Goal: Task Accomplishment & Management: Use online tool/utility

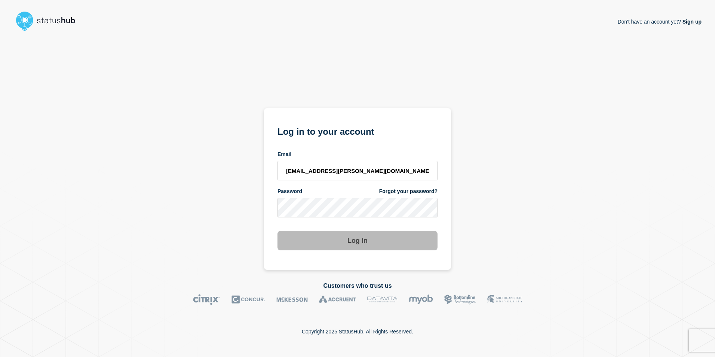
click at [348, 240] on button "Log in" at bounding box center [357, 240] width 160 height 19
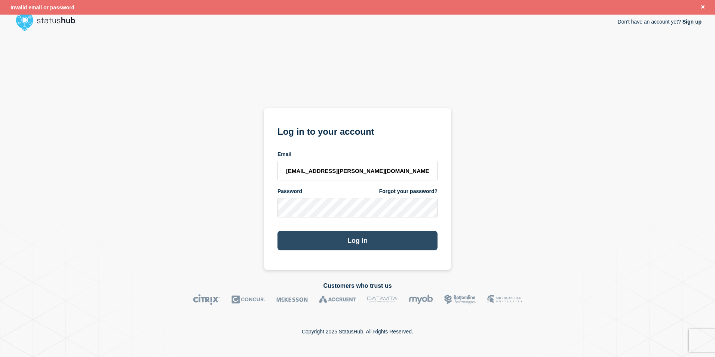
click at [363, 241] on button "Log in" at bounding box center [357, 240] width 160 height 19
type input "kwhitted@campbell.edu"
click at [340, 241] on button "Log in" at bounding box center [357, 240] width 160 height 19
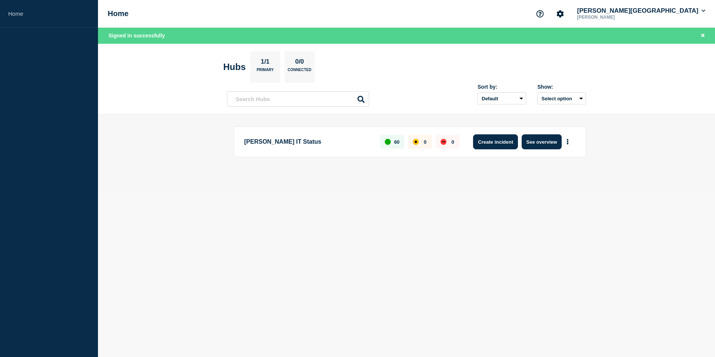
click at [509, 142] on button "Create incident" at bounding box center [495, 141] width 45 height 15
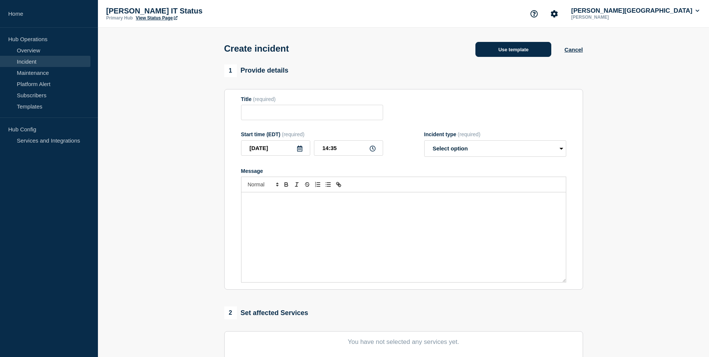
click at [526, 46] on button "Use template" at bounding box center [513, 49] width 76 height 15
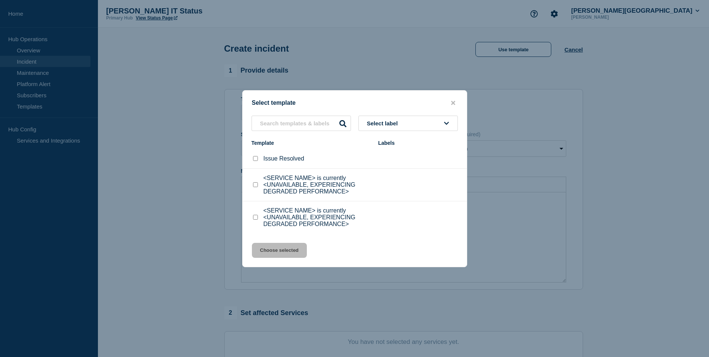
click at [257, 185] on input "<SERVICE NAME> is currently <UNAVAILABLE, EXPERIENCING DEGRADED PERFORMANCE> ch…" at bounding box center [255, 184] width 5 height 5
checkbox input "true"
click at [293, 246] on button "Choose selected" at bounding box center [279, 250] width 55 height 15
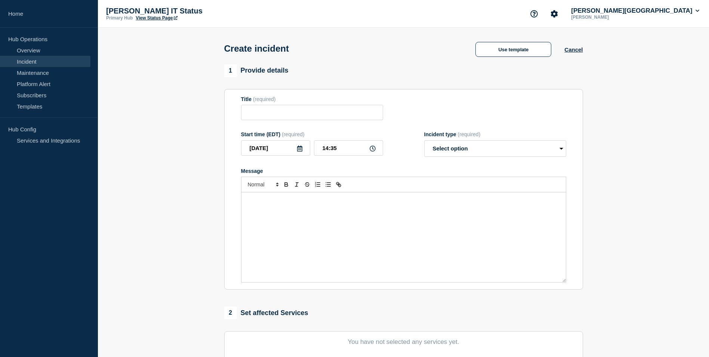
type input "<SERVICE NAME> is currently <UNAVAILABLE, EXPERIENCING DEGRADED PERFORMANCE>"
select select "investigating"
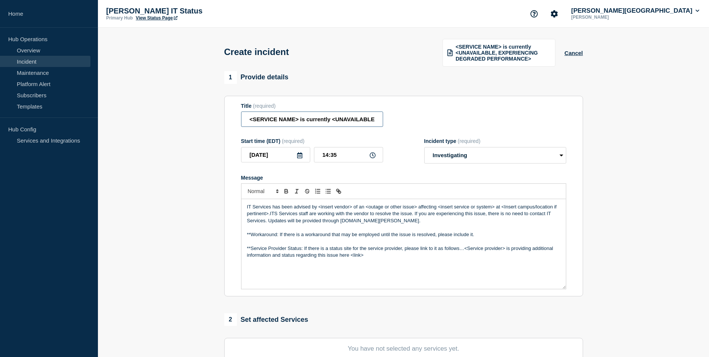
drag, startPoint x: 299, startPoint y: 120, endPoint x: 240, endPoint y: 115, distance: 59.6
click at [240, 115] on section "Title (required) <SERVICE NAME> is currently <UNAVAILABLE, EXPERIENCING DEGRADE…" at bounding box center [403, 196] width 359 height 201
drag, startPoint x: 306, startPoint y: 120, endPoint x: 380, endPoint y: 120, distance: 74.4
click at [380, 120] on input "GUGuest is currently <UNAVAILABLE, EXPERIENCING DEGRADED PERFORMANCE>" at bounding box center [312, 118] width 142 height 15
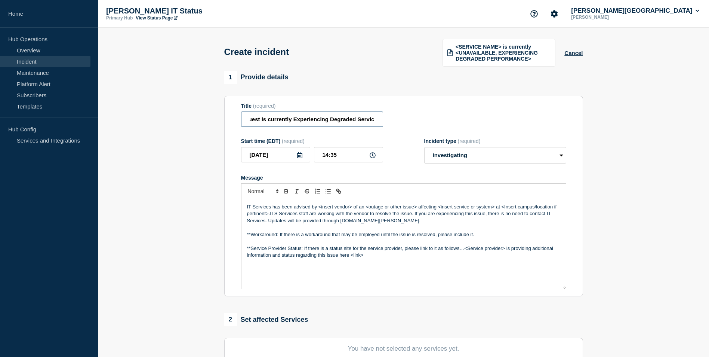
scroll to position [0, 17]
type input "GUGuest is currently Experiencing Degraded Service"
click at [544, 50] on span "<SERVICE NAME> is currently <UNAVAILABLE, EXPERIENCING DEGRADED PERFORMANCE>" at bounding box center [503, 53] width 95 height 18
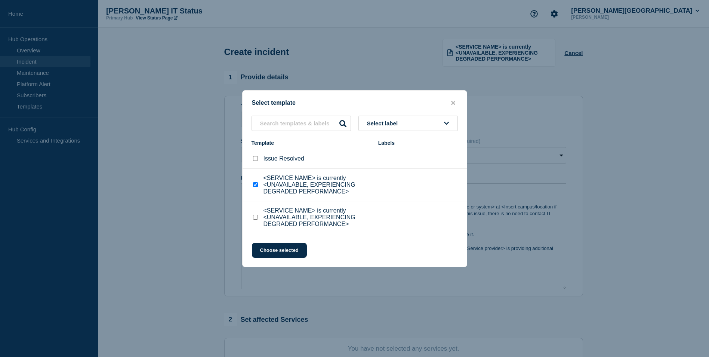
click at [256, 218] on input "<SERVICE NAME> is currently <UNAVAILABLE, EXPERIENCING DEGRADED PERFORMANCE> ch…" at bounding box center [255, 217] width 5 height 5
checkbox input "true"
checkbox input "false"
click at [281, 252] on button "Choose selected" at bounding box center [279, 250] width 55 height 15
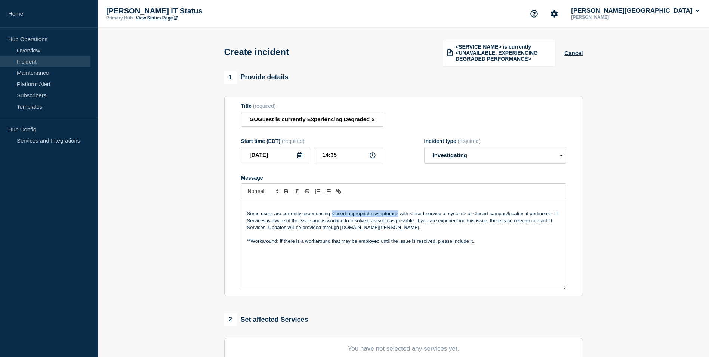
drag, startPoint x: 332, startPoint y: 212, endPoint x: 398, endPoint y: 210, distance: 66.9
click at [398, 210] on p "Some users are currently experiencing <insert appropriate symptoms> with <inser…" at bounding box center [403, 220] width 313 height 21
drag, startPoint x: 371, startPoint y: 213, endPoint x: 521, endPoint y: 212, distance: 149.9
click at [521, 212] on p "Some users are currently experiencing degraded service with <insert service or …" at bounding box center [403, 220] width 313 height 21
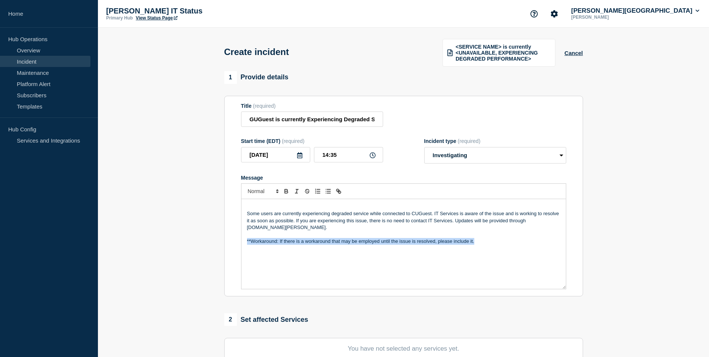
drag, startPoint x: 469, startPoint y: 241, endPoint x: 242, endPoint y: 247, distance: 227.7
click at [242, 247] on div "Some users are currently experiencing degraded service while connected to CUGue…" at bounding box center [403, 244] width 324 height 90
click at [246, 240] on div "Some users are currently experiencing degraded service while connected to CUGue…" at bounding box center [403, 244] width 324 height 90
click at [553, 241] on p "If you are experiencing any issues while connected wirelessly to CUGuest, pleas…" at bounding box center [403, 241] width 313 height 7
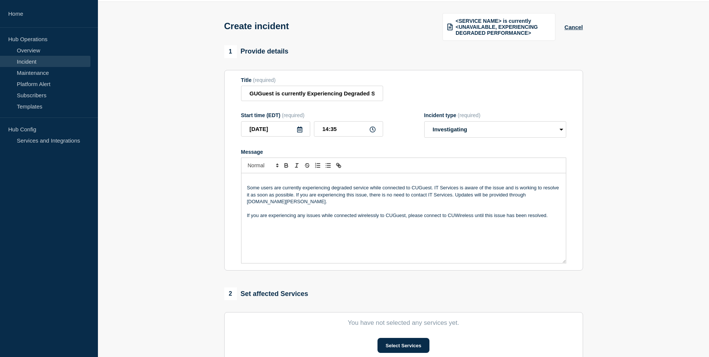
scroll to position [75, 0]
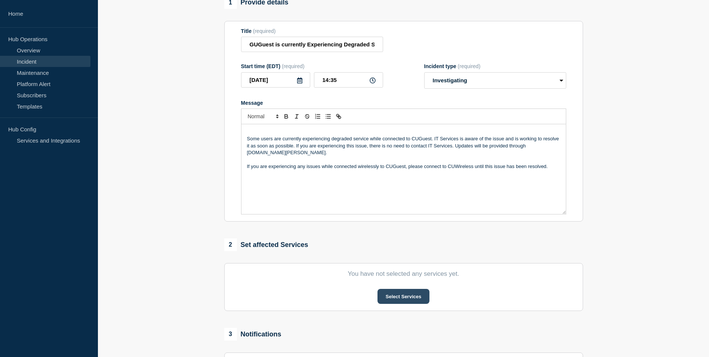
click at [400, 294] on button "Select Services" at bounding box center [404, 296] width 52 height 15
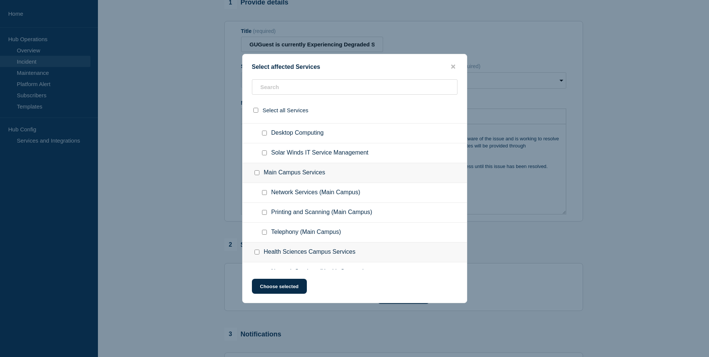
scroll to position [1084, 0]
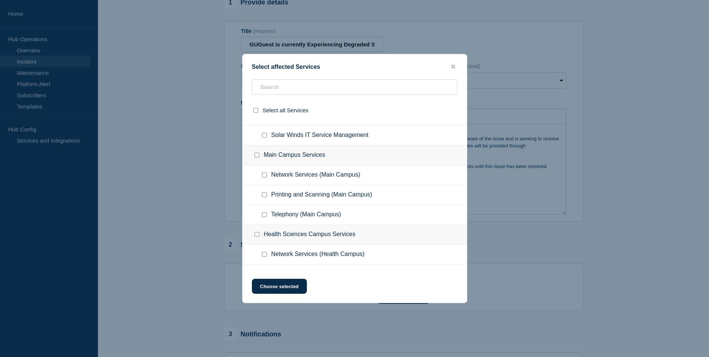
click at [266, 176] on input "Network Services (Main Campus) checkbox" at bounding box center [264, 174] width 5 height 5
checkbox input "true"
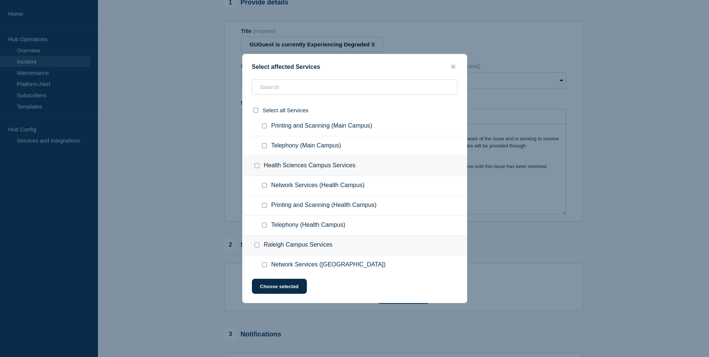
scroll to position [1159, 0]
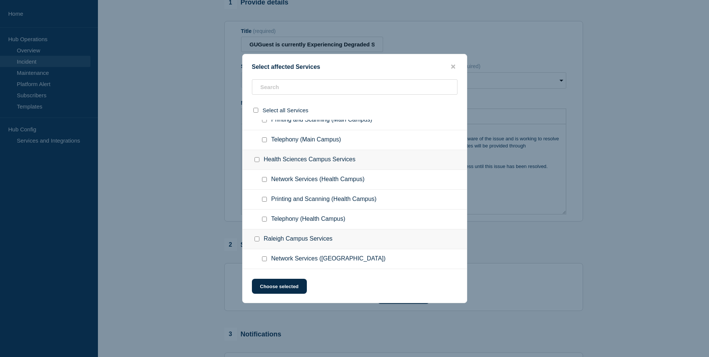
click at [267, 181] on div at bounding box center [266, 179] width 11 height 7
click at [266, 181] on input "Network Services (Health Campus) checkbox" at bounding box center [264, 179] width 5 height 5
checkbox input "true"
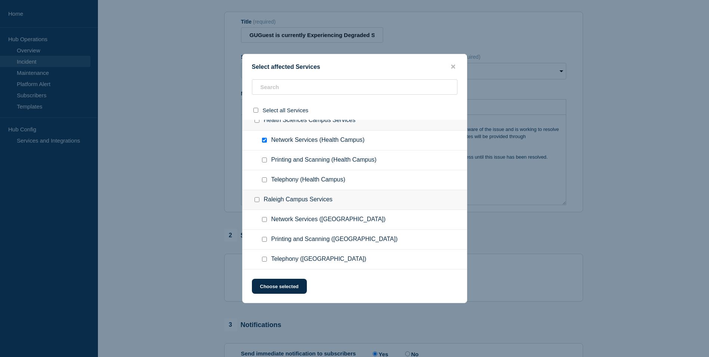
scroll to position [112, 0]
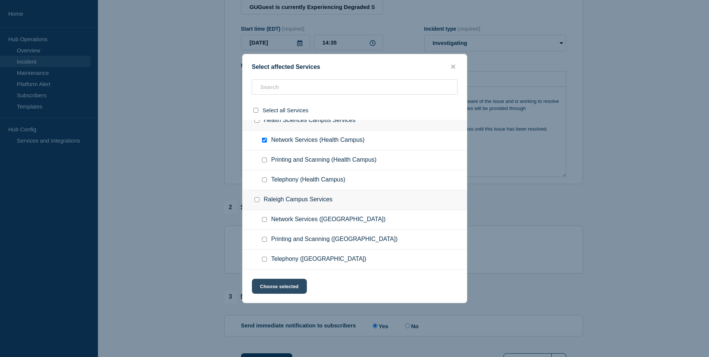
click at [287, 284] on button "Choose selected" at bounding box center [279, 285] width 55 height 15
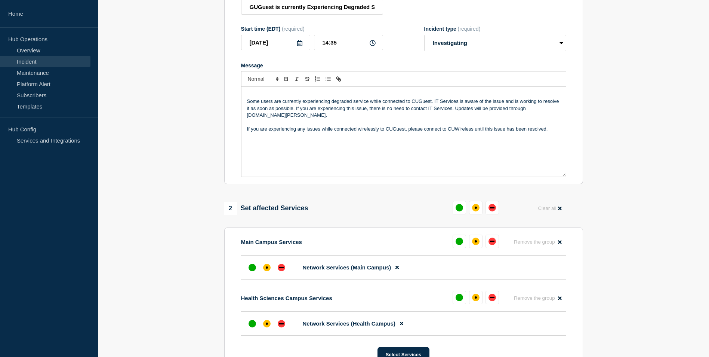
click at [275, 101] on p "Some users are currently experiencing degraded service while connected to CUGue…" at bounding box center [403, 108] width 313 height 21
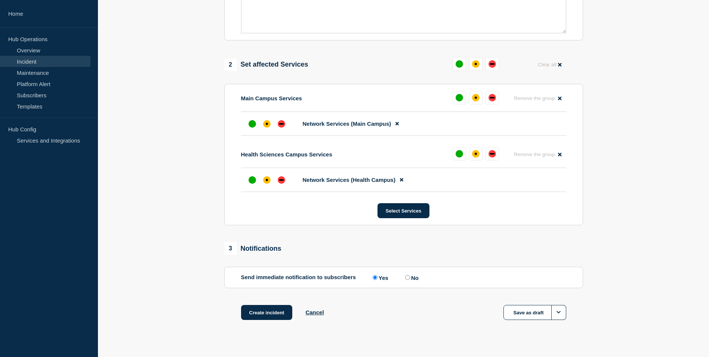
scroll to position [262, 0]
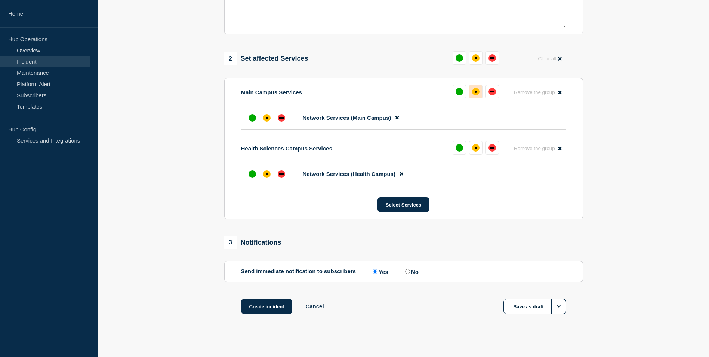
click at [473, 93] on div "affected" at bounding box center [475, 91] width 7 height 7
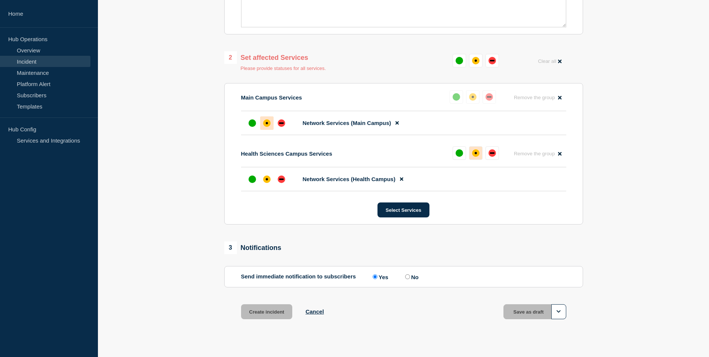
click at [477, 150] on div "affected" at bounding box center [475, 152] width 7 height 7
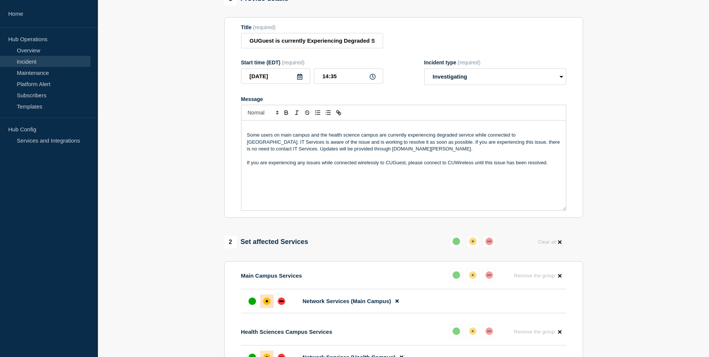
scroll to position [75, 0]
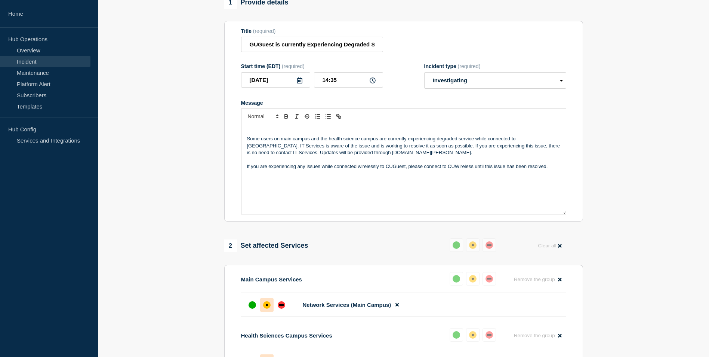
click at [395, 152] on p "Some users on main campus and the health science campus are currently experienc…" at bounding box center [403, 145] width 313 height 21
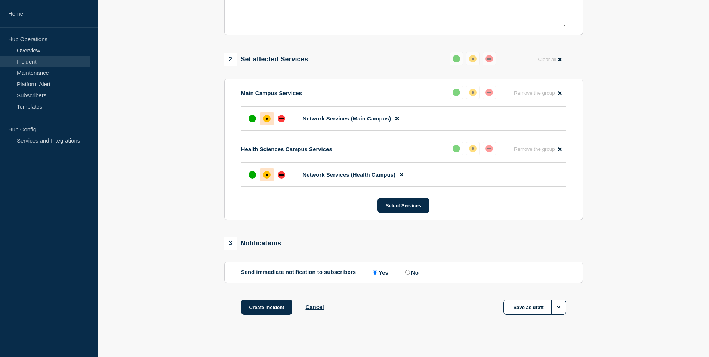
scroll to position [262, 0]
click at [256, 303] on button "Create incident" at bounding box center [267, 306] width 52 height 15
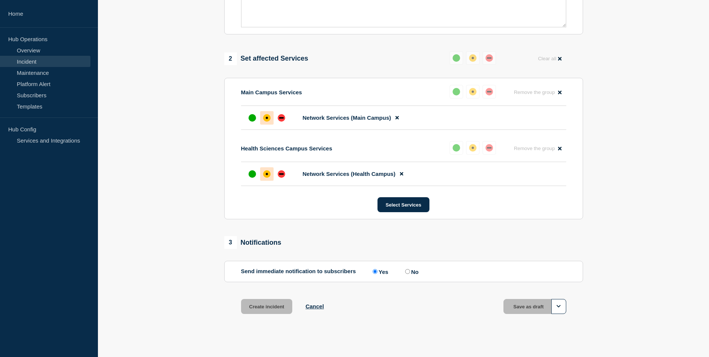
scroll to position [278, 0]
